Goal: Navigation & Orientation: Find specific page/section

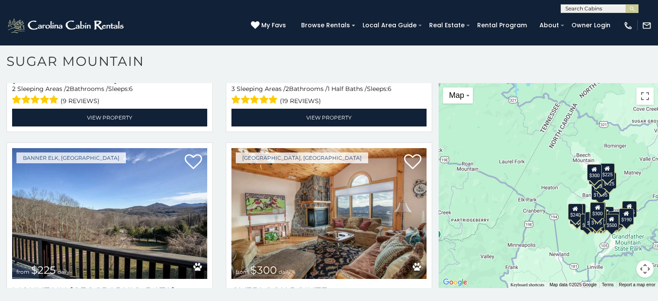
scroll to position [2811, 0]
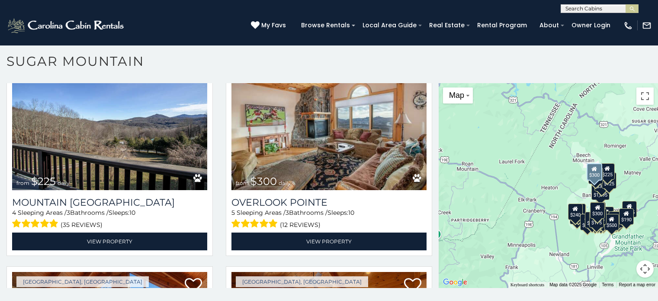
click at [240, 108] on img at bounding box center [328, 124] width 195 height 131
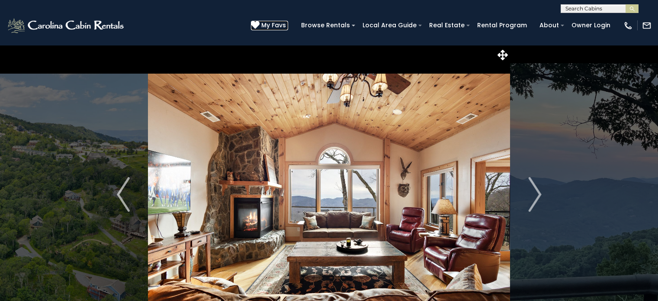
click at [286, 21] on span "My Favs" at bounding box center [273, 25] width 25 height 9
